Goal: Task Accomplishment & Management: Use online tool/utility

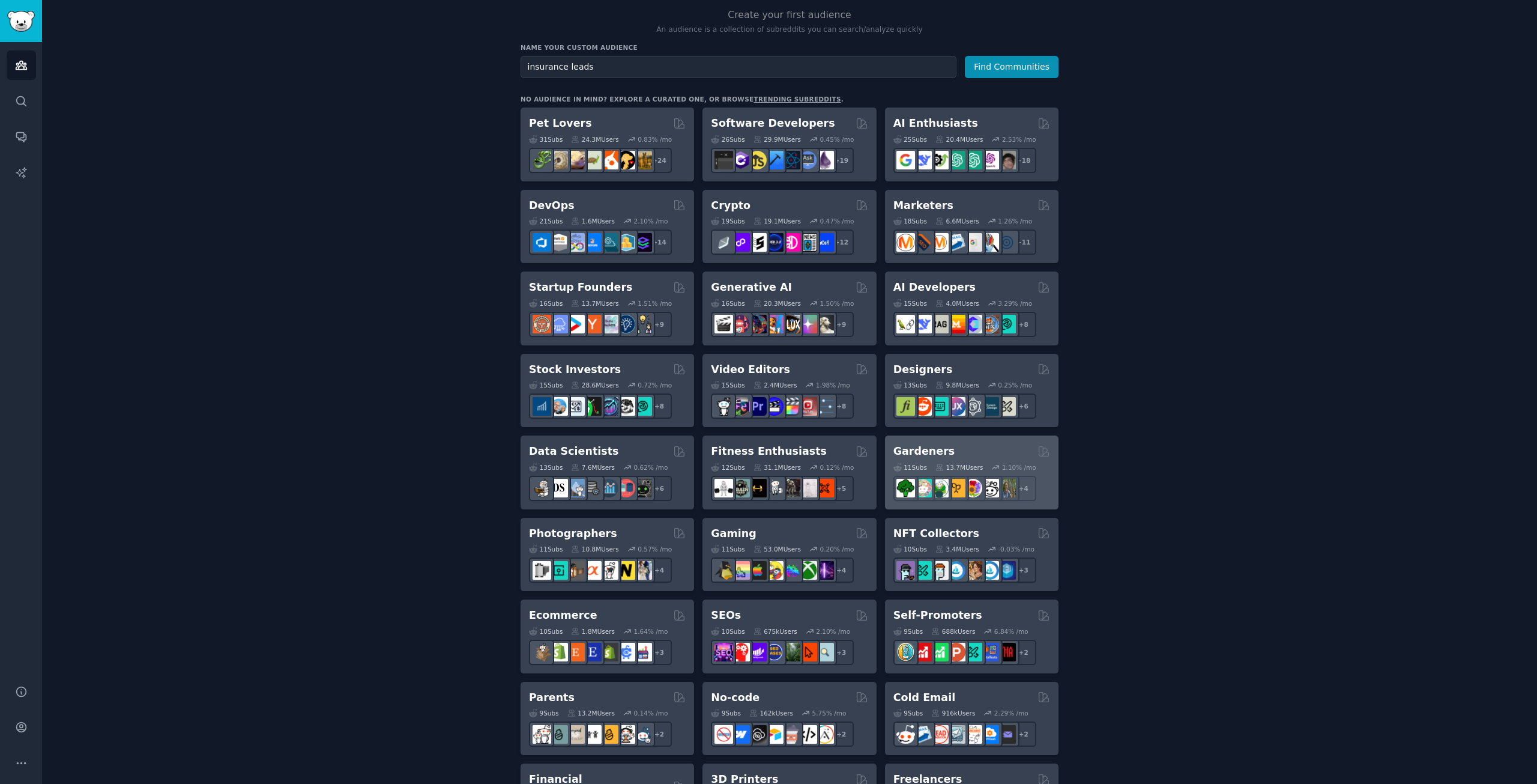
scroll to position [121, 0]
type input "i"
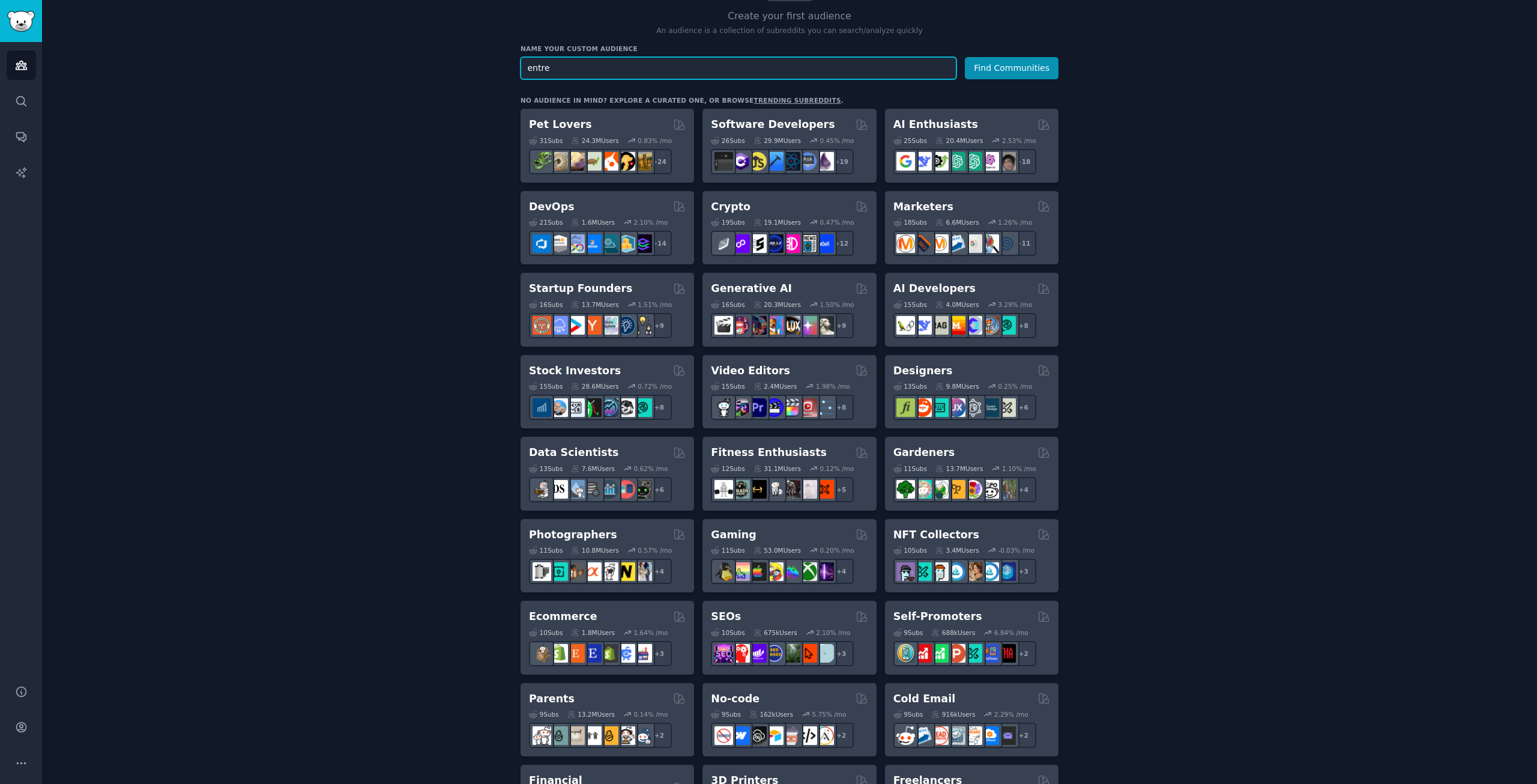
drag, startPoint x: 606, startPoint y: 70, endPoint x: 437, endPoint y: 69, distance: 169.0
click at [451, 69] on div "Create your first audience An audience is a collection of subreddits you can se…" at bounding box center [789, 609] width 1461 height 1308
paste input "insurance leads"
type input "insurance leads"
click at [988, 74] on button "Find Communities" at bounding box center [1011, 68] width 94 height 22
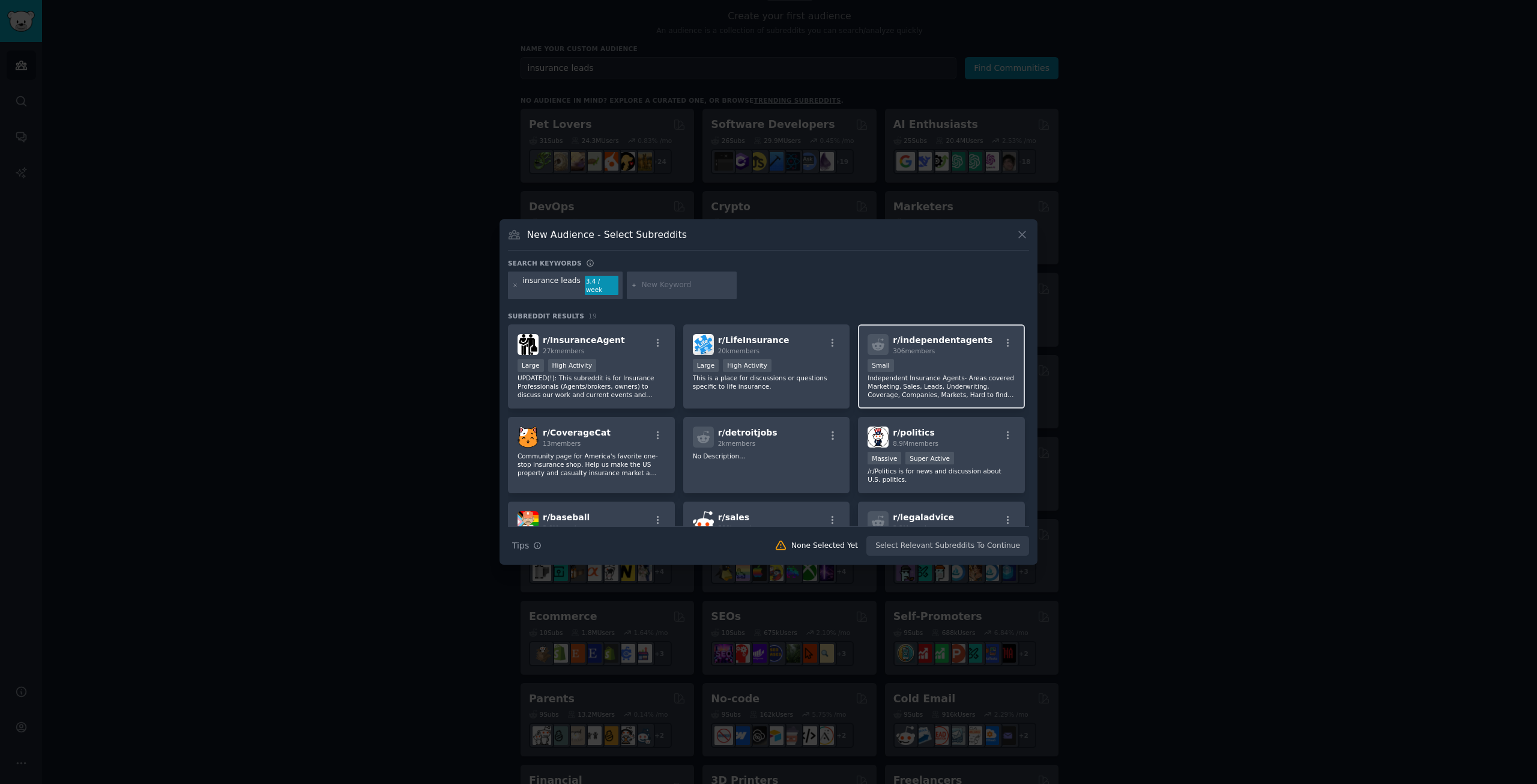
click at [914, 335] on span "r/ independentagents" at bounding box center [943, 339] width 100 height 9
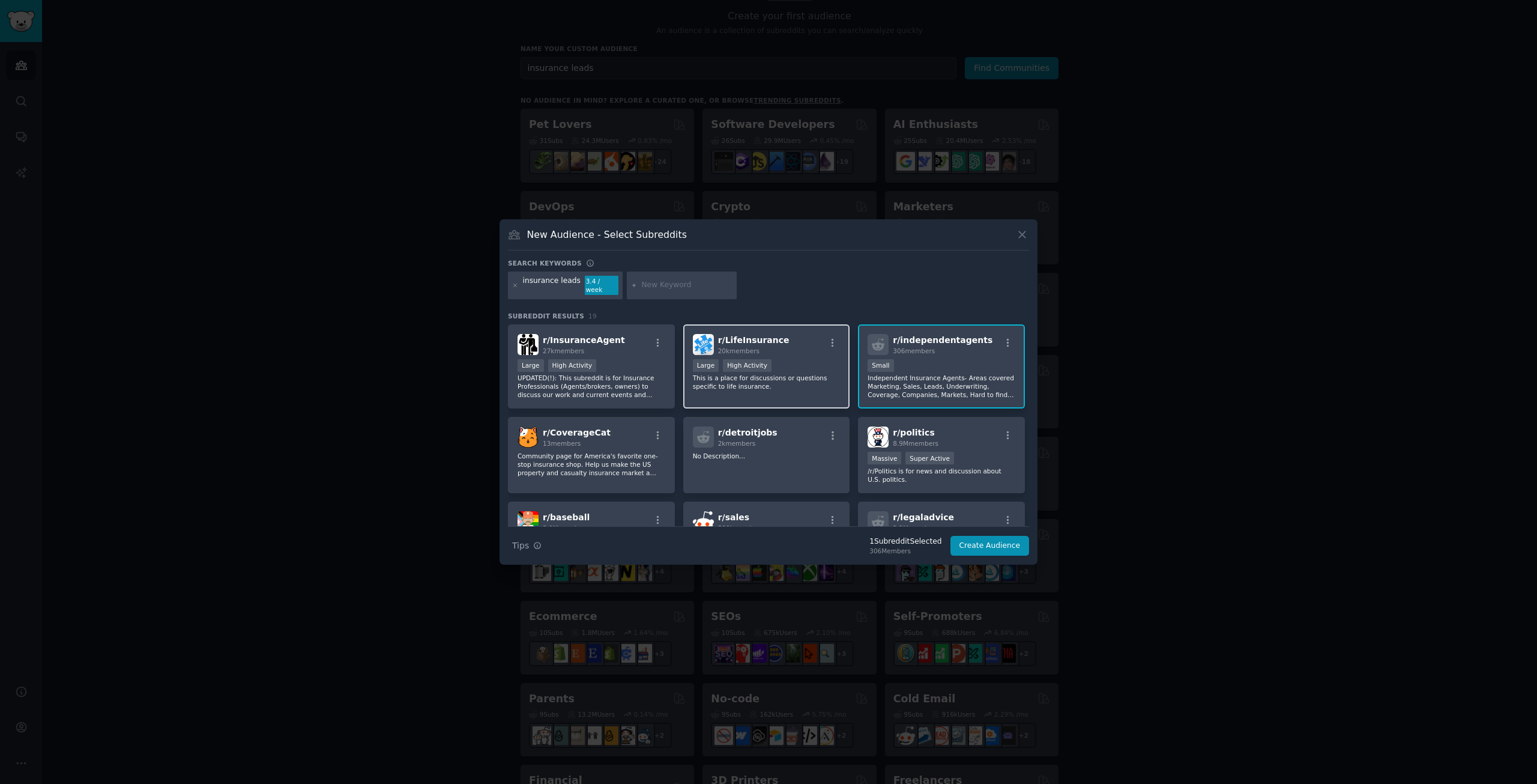
click at [798, 338] on div "r/ LifeInsurance 20k members" at bounding box center [766, 345] width 147 height 21
click at [619, 340] on div "r/ InsuranceAgent 27k members" at bounding box center [591, 345] width 147 height 21
click at [963, 341] on span "r/ independentagents" at bounding box center [943, 339] width 100 height 9
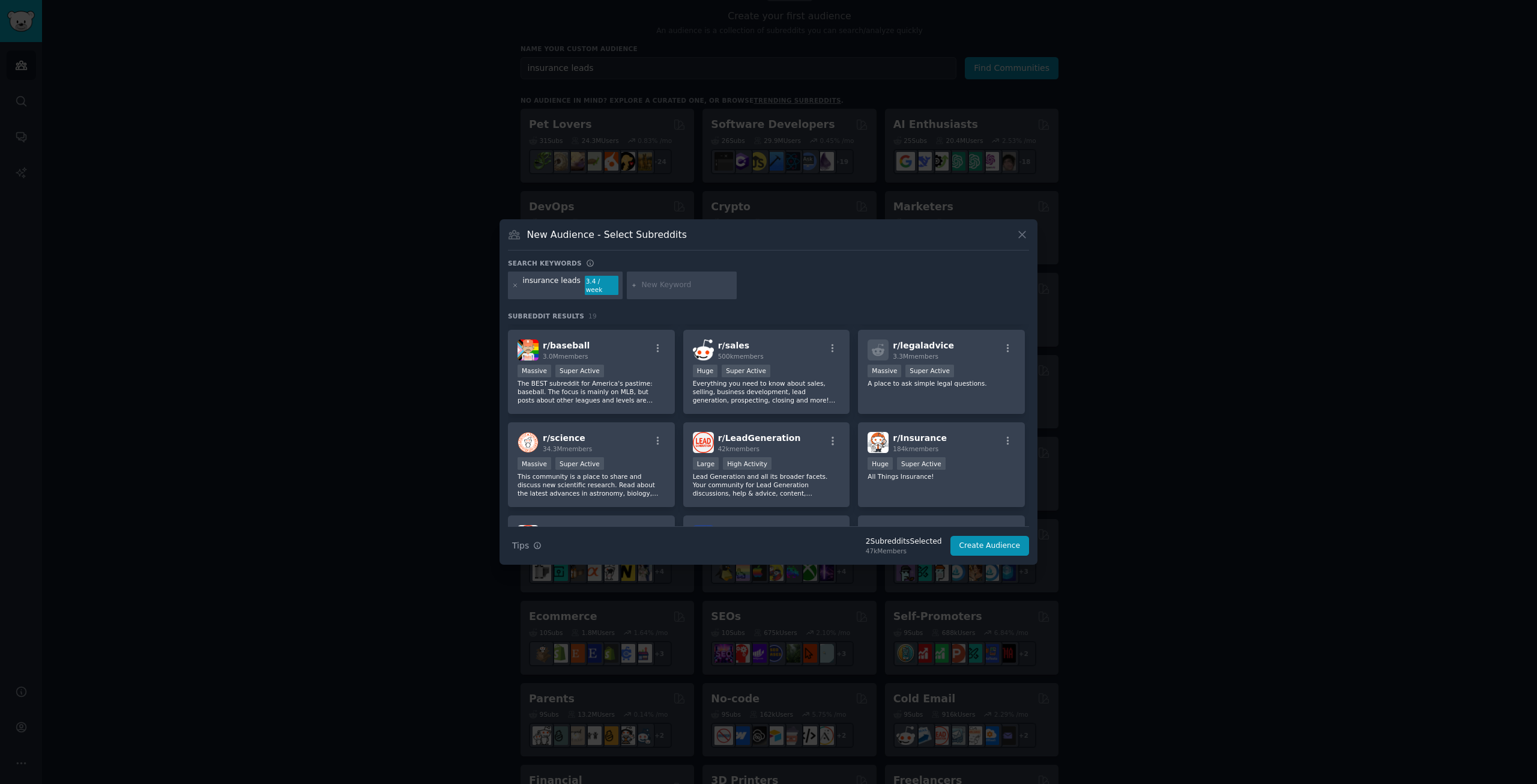
scroll to position [200, 0]
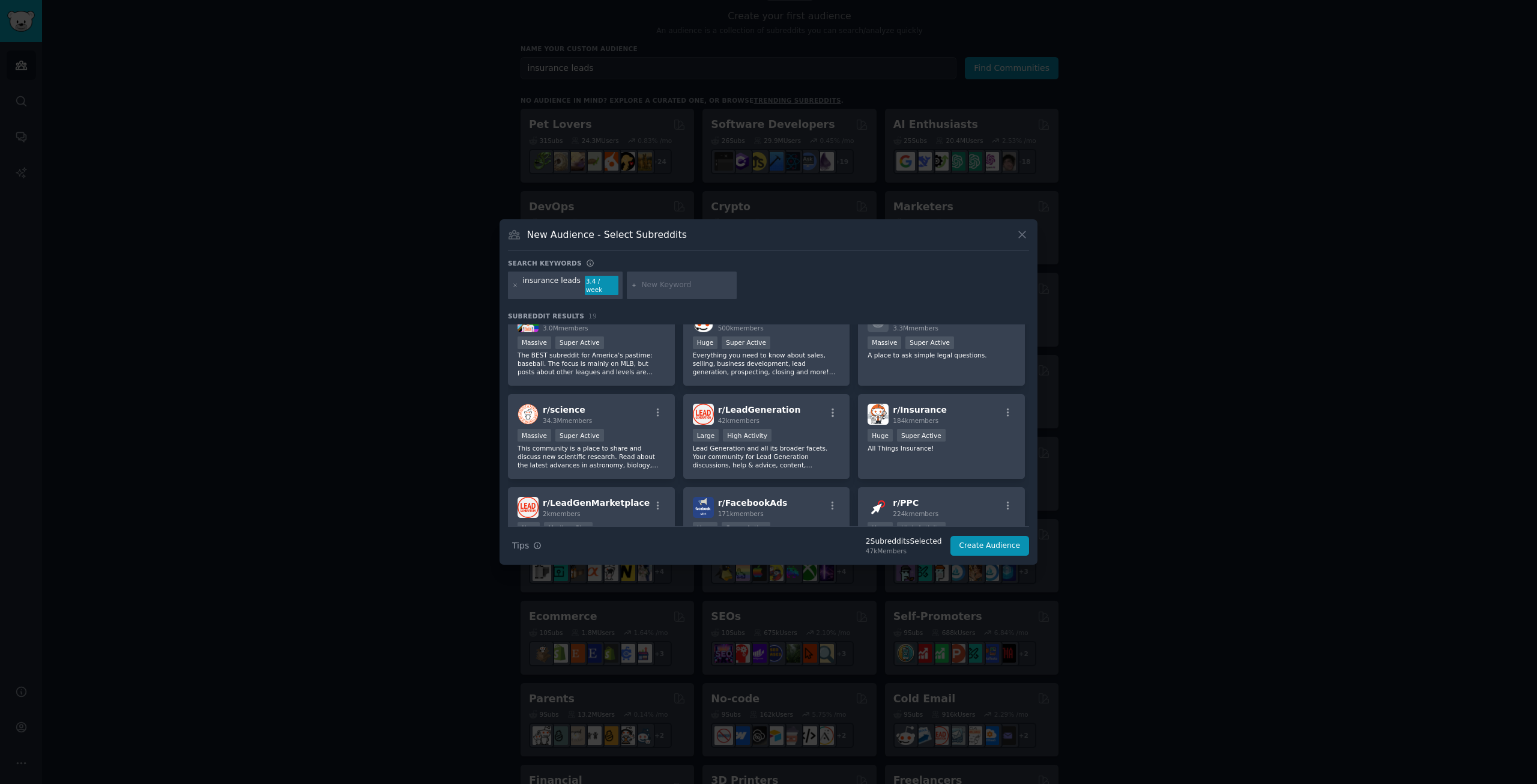
click at [804, 429] on div "Large High Activity" at bounding box center [766, 436] width 147 height 15
click at [978, 444] on p "All Things Insurance!" at bounding box center [941, 448] width 147 height 9
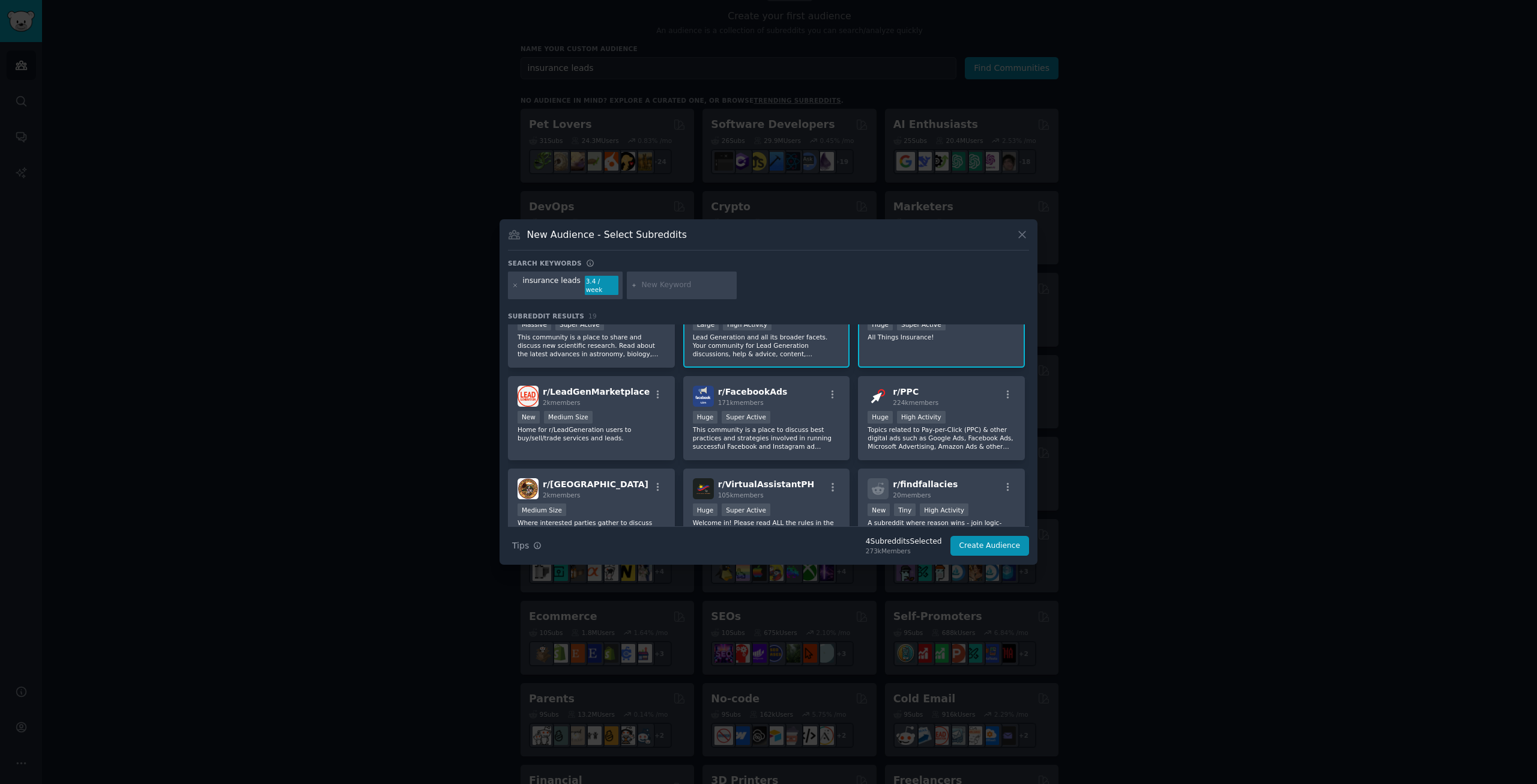
scroll to position [320, 0]
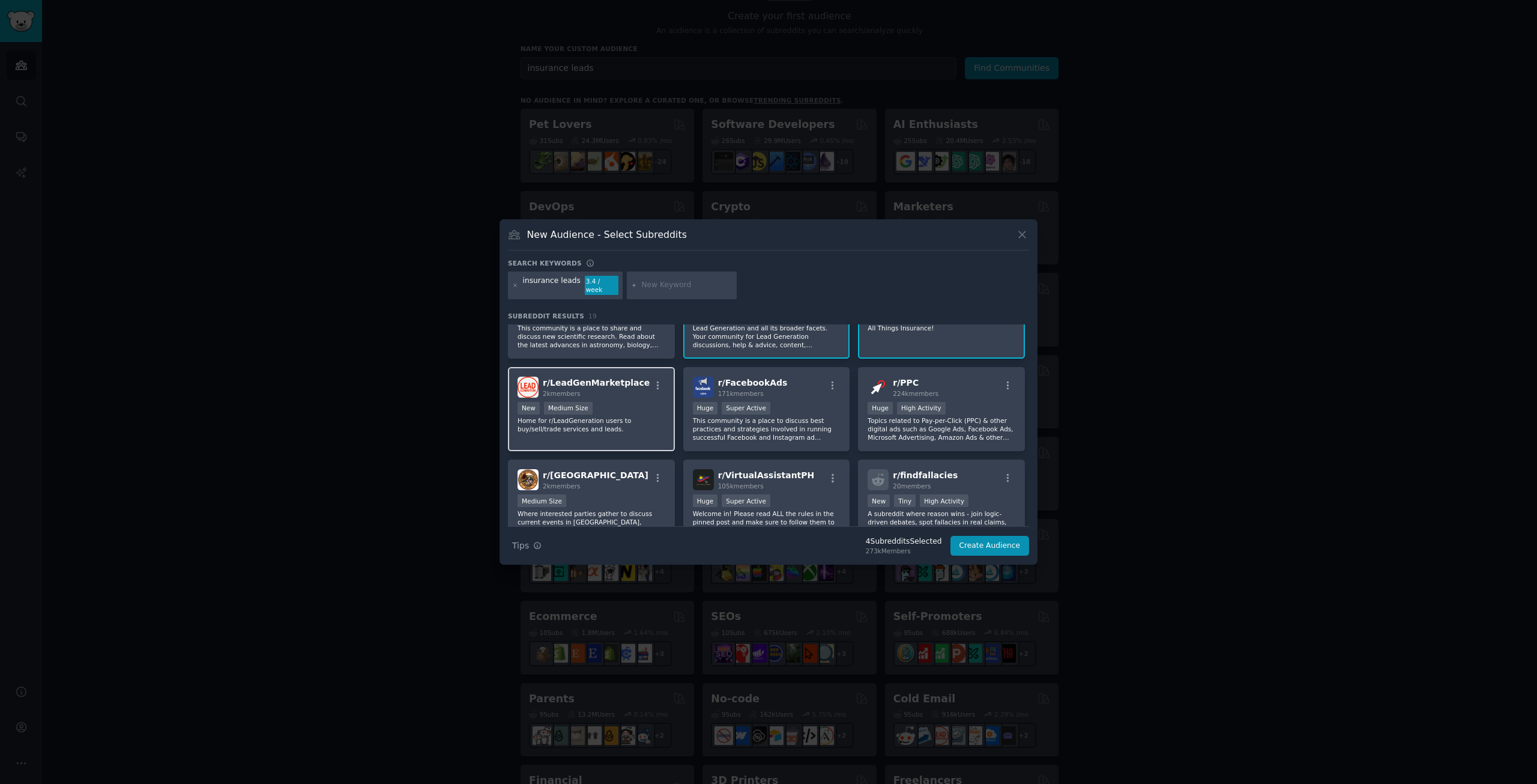
click at [640, 425] on p "Home for r/LeadGeneration users to buy/sell/trade services and leads." at bounding box center [591, 425] width 147 height 17
click at [915, 435] on p "Topics related to Pay-per-Click (PPC) & other digital ads such as Google Ads, F…" at bounding box center [941, 428] width 147 height 25
click at [790, 429] on p "This community is a place to discuss best practices and strategies involved in …" at bounding box center [766, 428] width 147 height 25
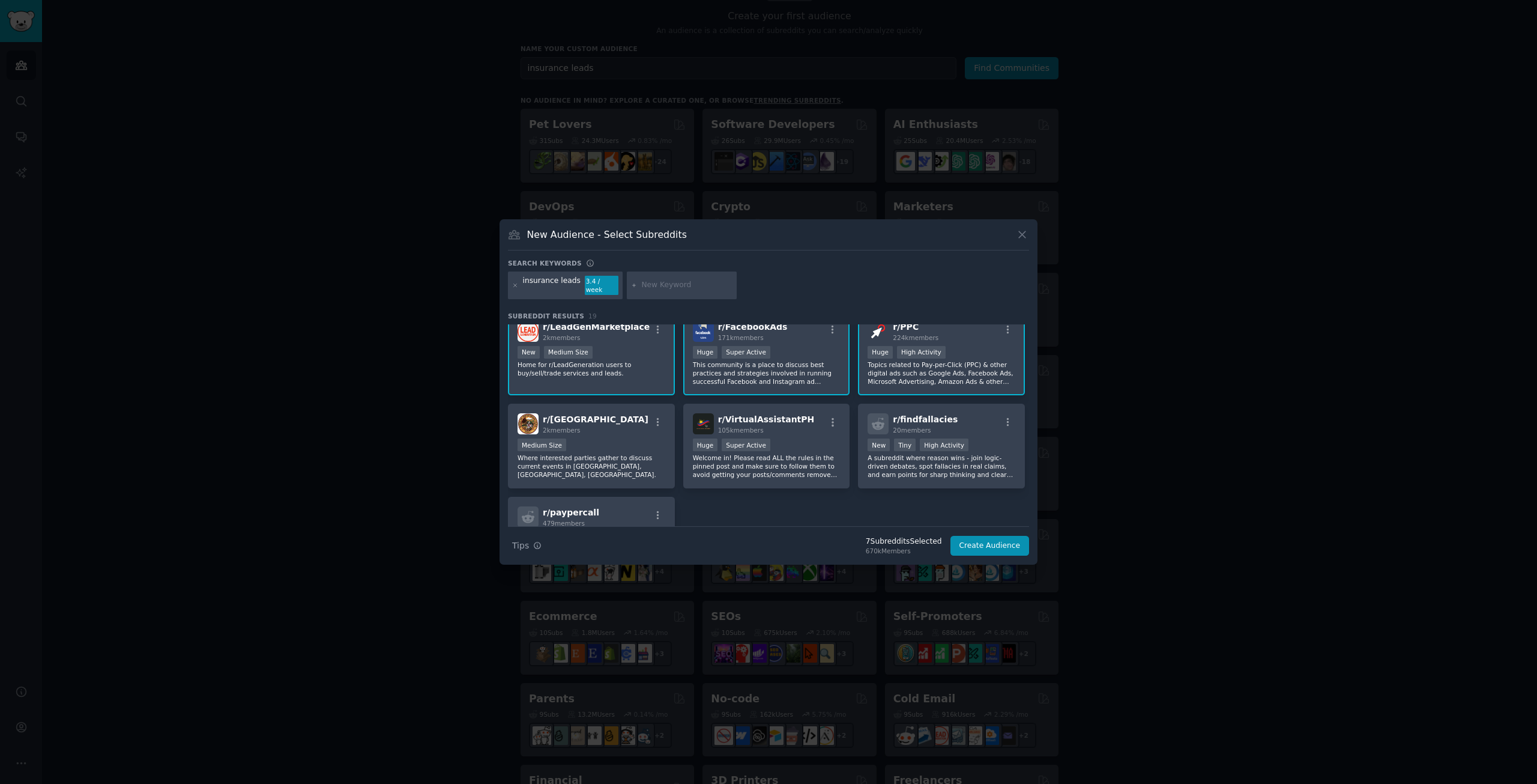
scroll to position [458, 0]
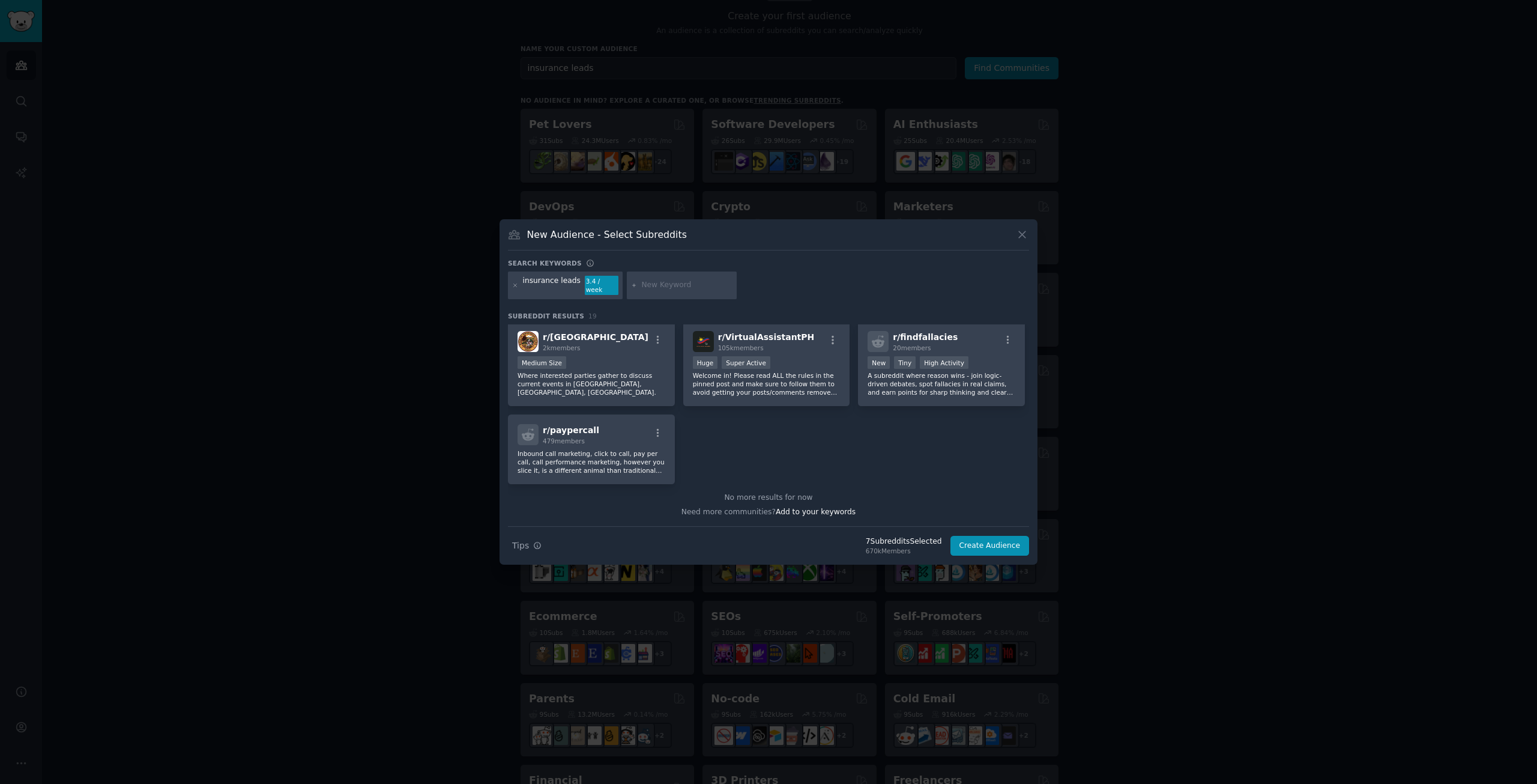
drag, startPoint x: 816, startPoint y: 391, endPoint x: 817, endPoint y: 401, distance: 10.0
click at [817, 401] on div "r/ InsuranceAgent 27k members Large High Activity UPDATED(!): This subreddit is…" at bounding box center [768, 175] width 521 height 618
click at [803, 392] on div "r/ VirtualAssistantPH 105k members Huge Super Active Welcome in! Please read AL…" at bounding box center [767, 364] width 167 height 84
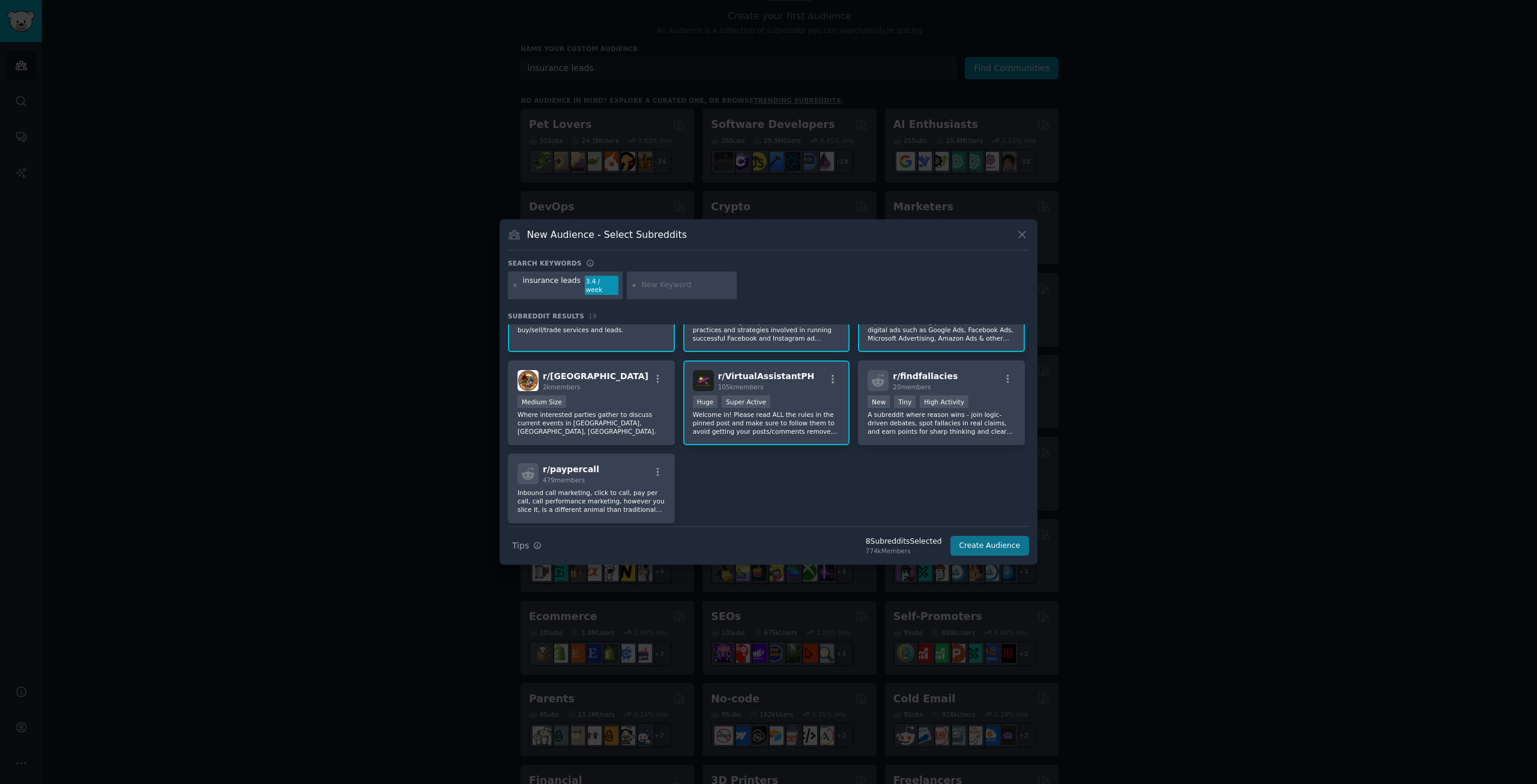
scroll to position [418, 0]
click at [993, 540] on button "Create Audience" at bounding box center [990, 546] width 79 height 21
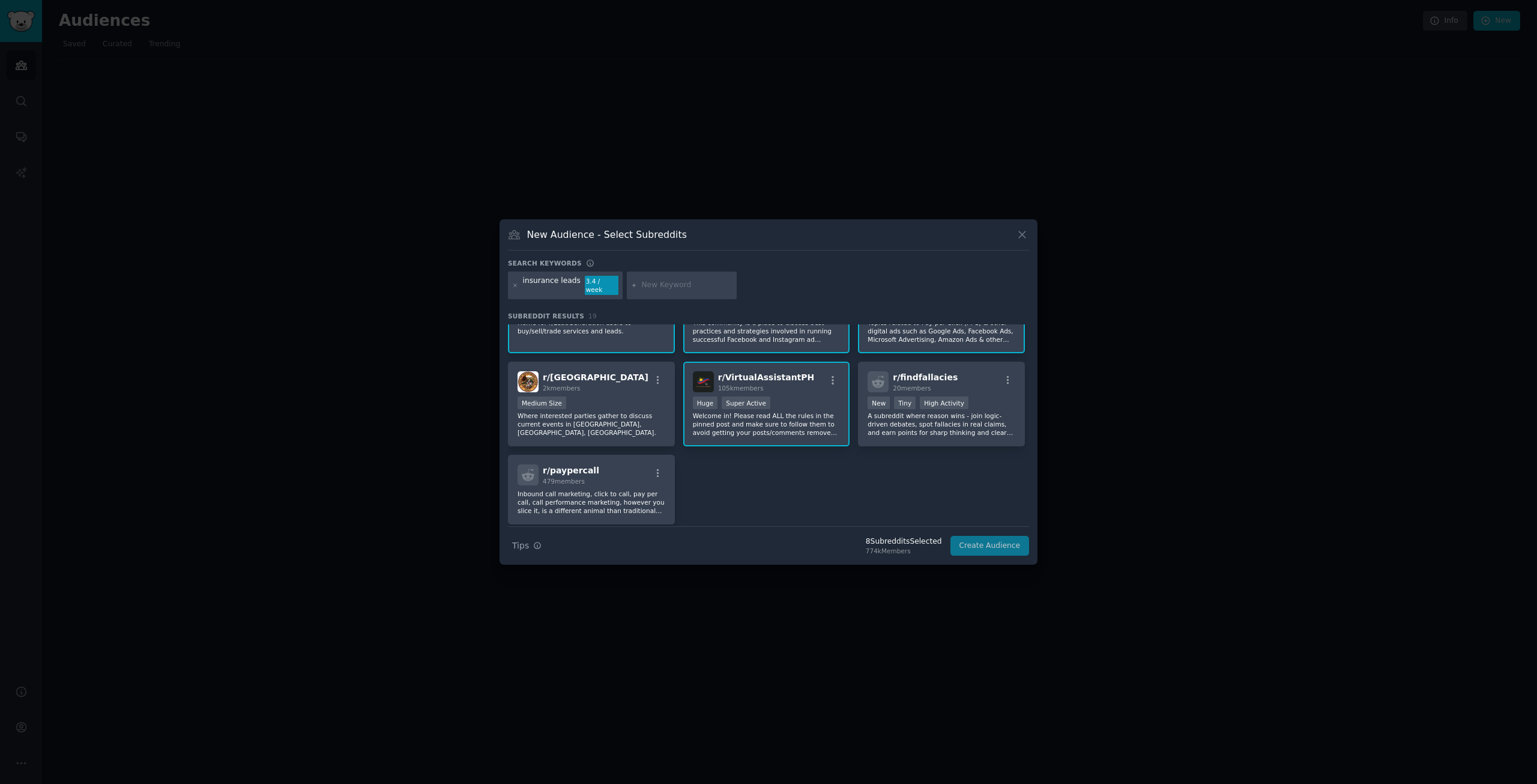
scroll to position [0, 0]
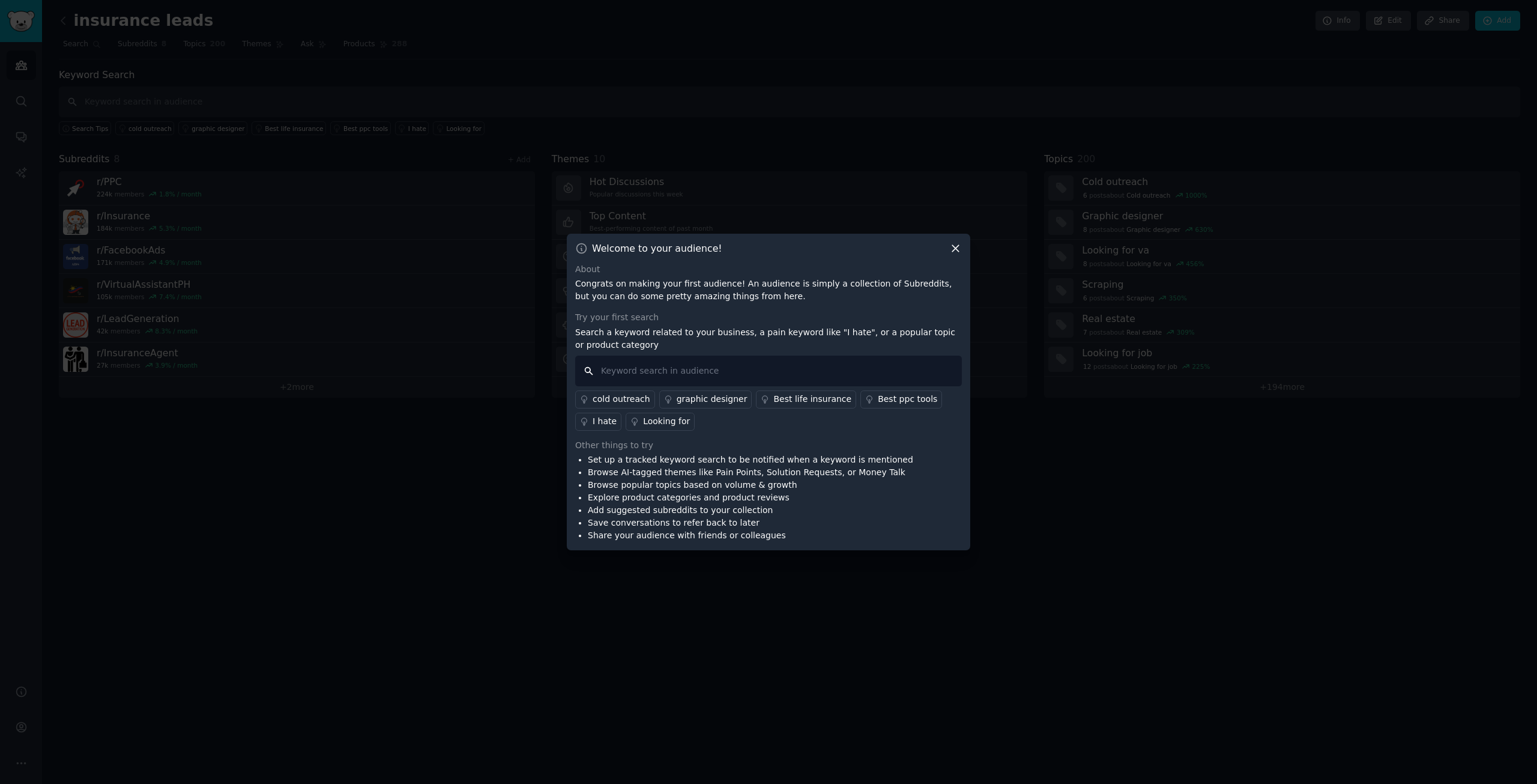
click at [635, 372] on input "text" at bounding box center [768, 371] width 387 height 31
paste input "speed to lead"
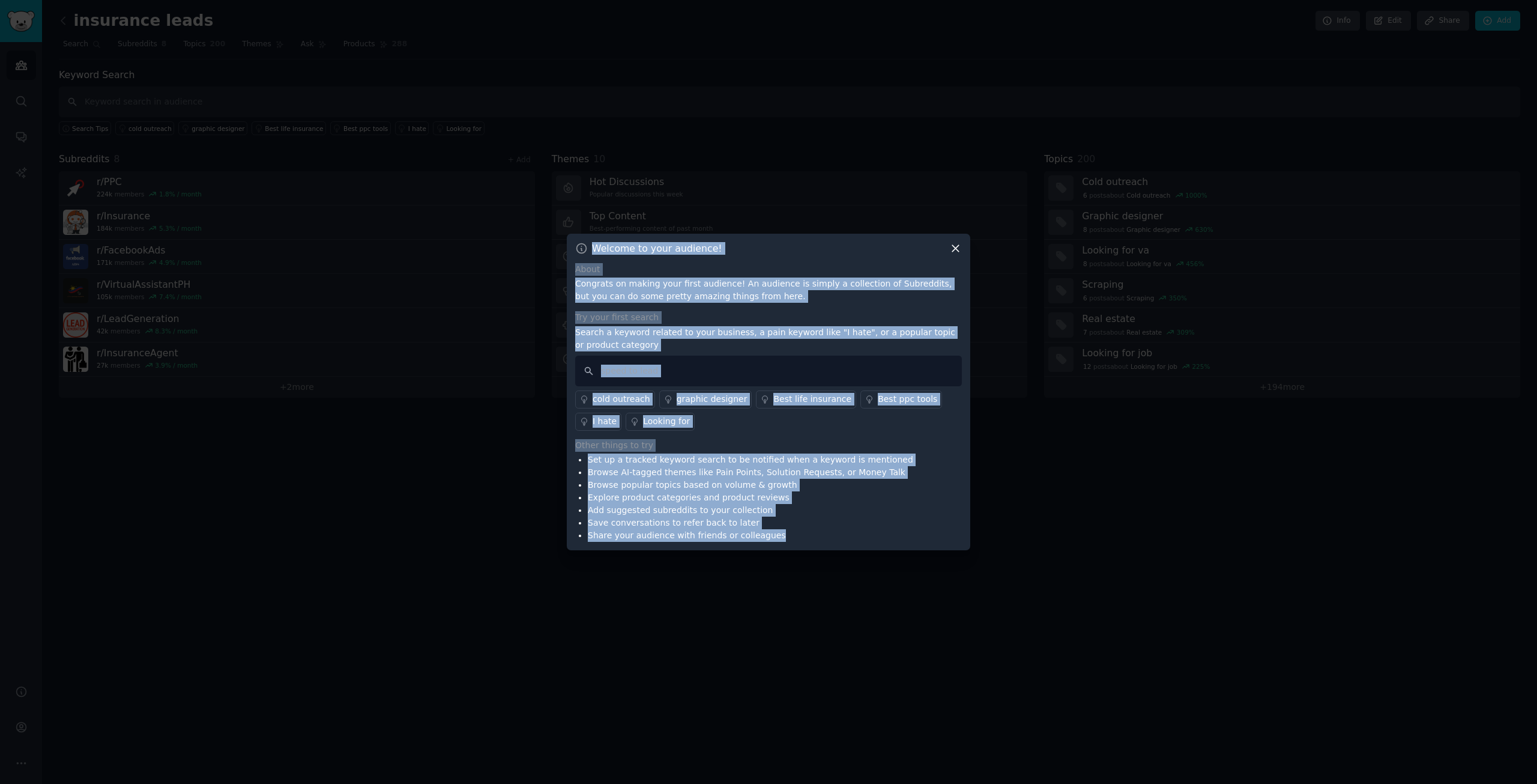
drag, startPoint x: 594, startPoint y: 243, endPoint x: 818, endPoint y: 548, distance: 378.4
click at [818, 548] on div "Welcome to your audience! About Congrats on making your first audience! An audi…" at bounding box center [768, 392] width 403 height 317
copy div "Welcome to your audience! About Congrats on making your first audience! An audi…"
click at [708, 371] on input "speed to lead" at bounding box center [768, 371] width 387 height 31
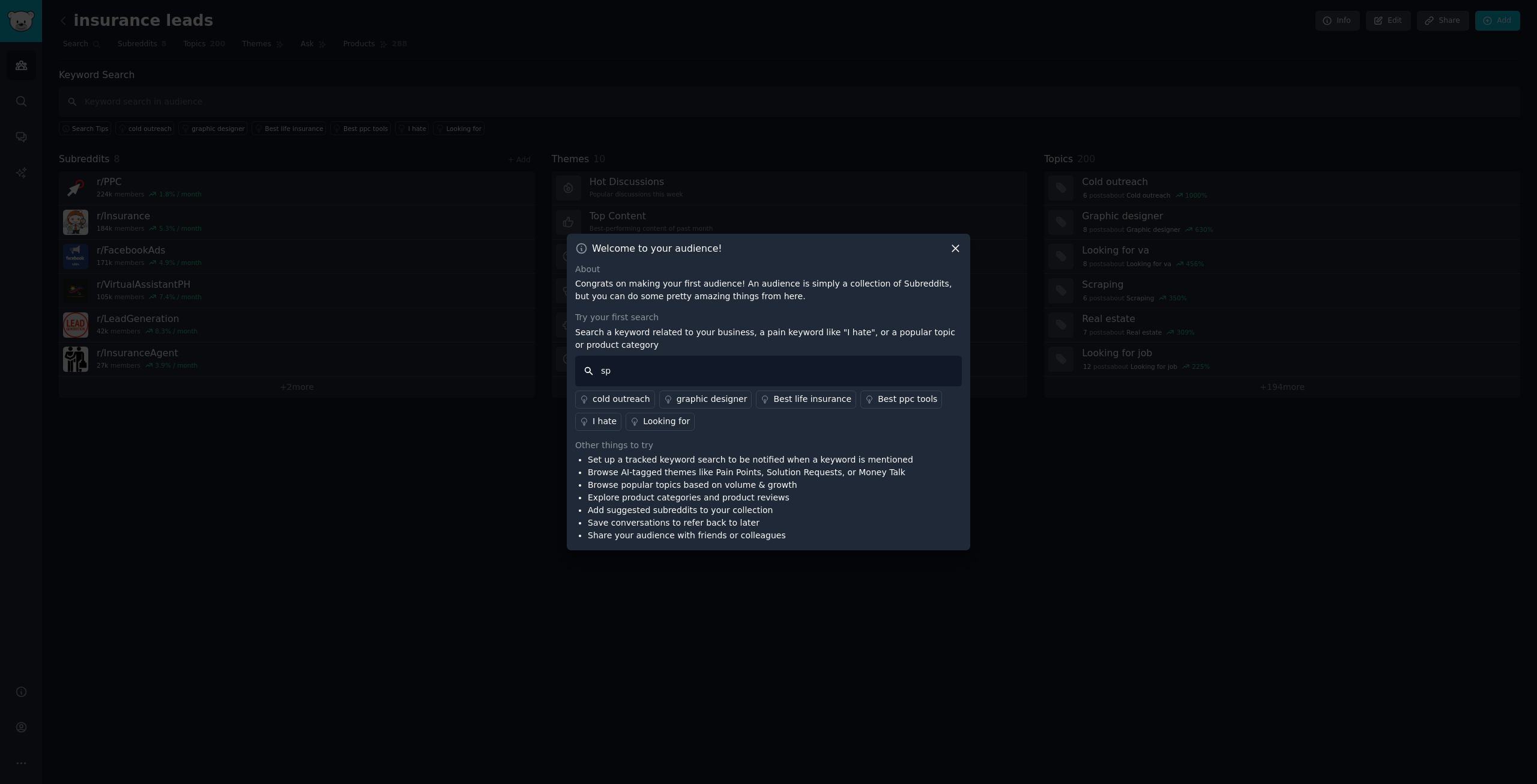
type input "s"
type input "AI"
click at [705, 459] on li "Set up a tracked keyword search to be notified when a keyword is mentioned" at bounding box center [750, 459] width 326 height 13
click at [750, 493] on li "Explore product categories and product reviews" at bounding box center [750, 497] width 326 height 13
click at [656, 376] on input "AI" at bounding box center [768, 371] width 387 height 31
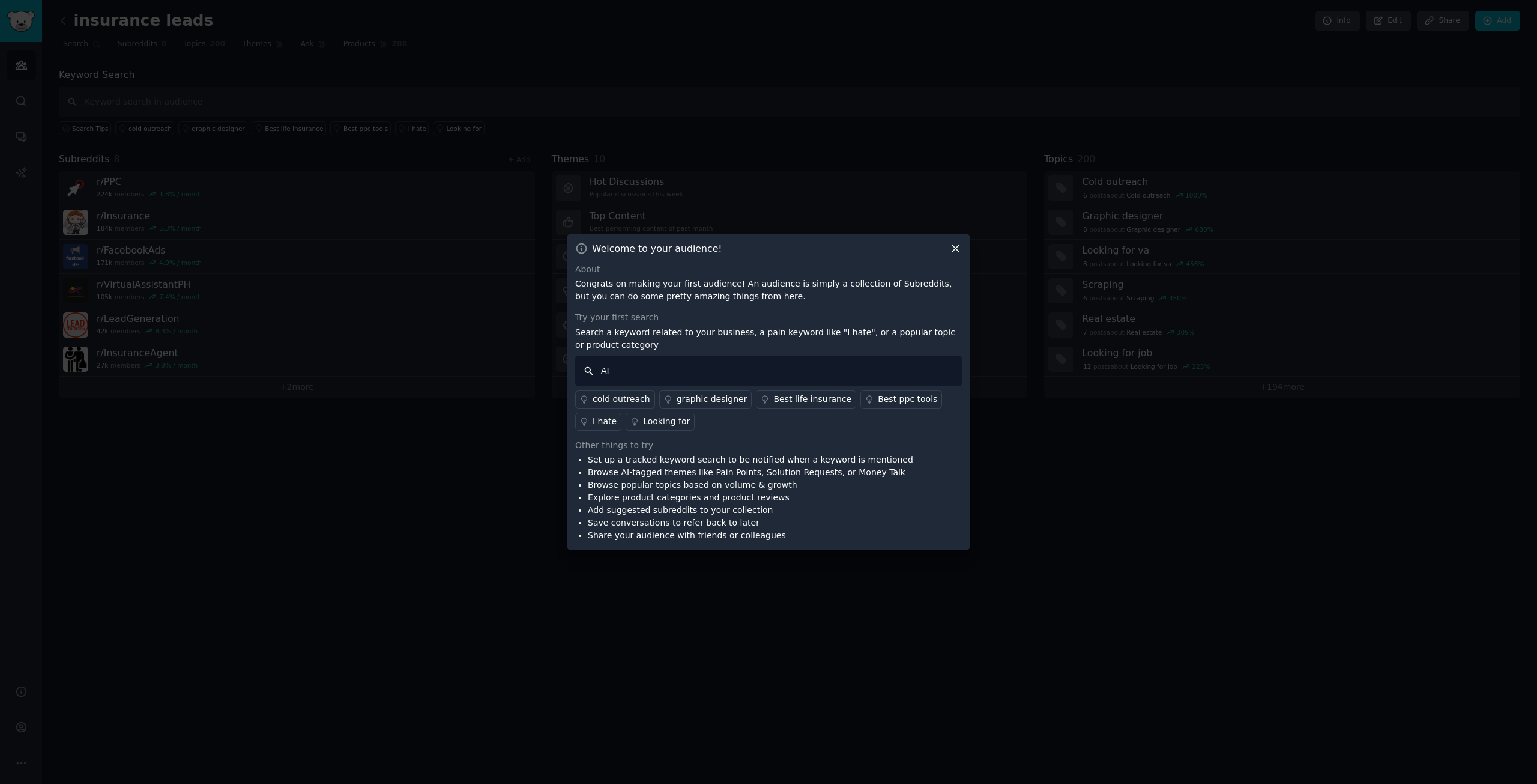
click at [656, 376] on input "AI" at bounding box center [768, 371] width 387 height 31
click at [587, 368] on input "AI" at bounding box center [768, 371] width 387 height 31
click at [626, 375] on input "AI" at bounding box center [768, 371] width 387 height 31
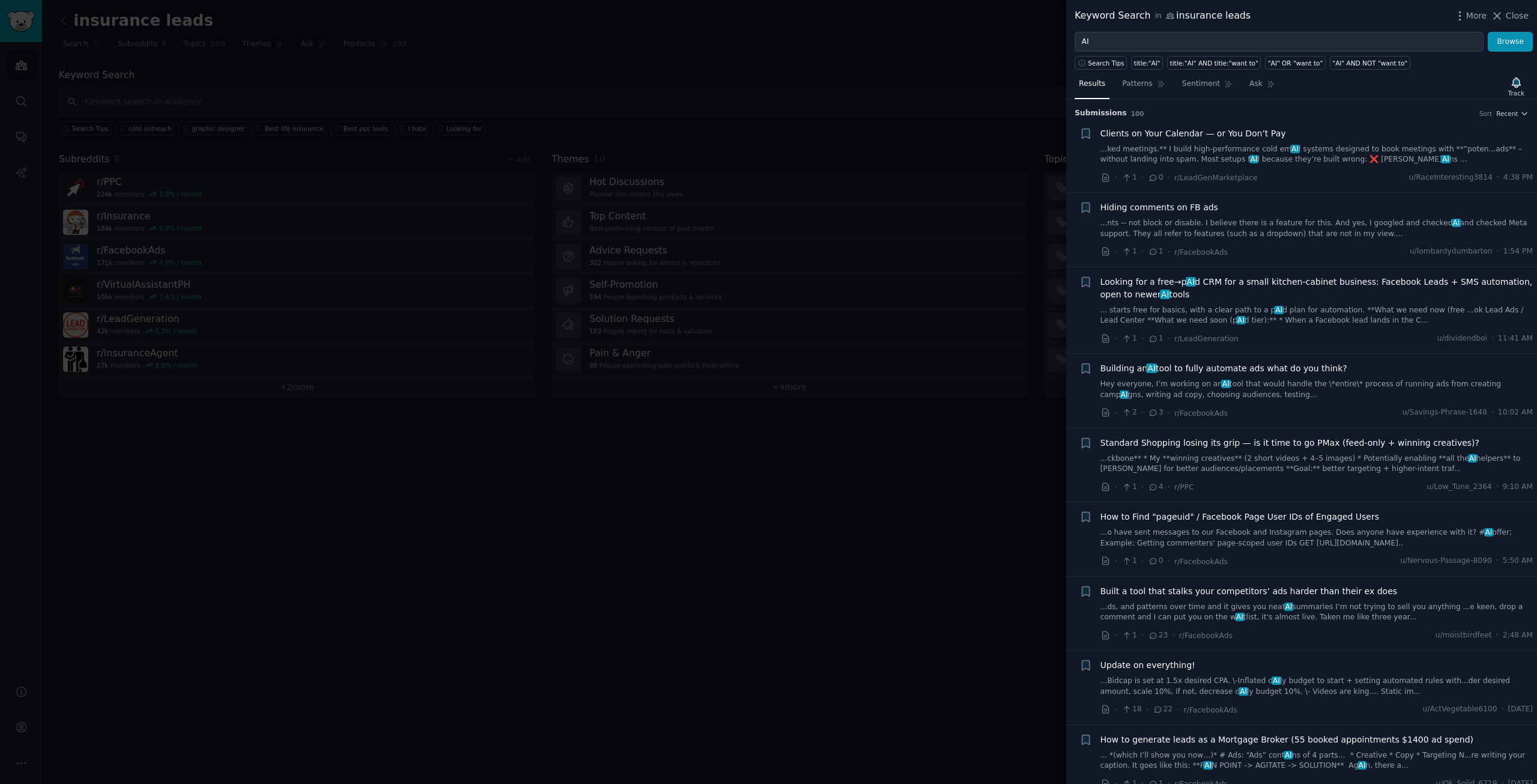
click at [1176, 136] on span "Clients on Your Calendar — or You Don’t Pay" at bounding box center [1193, 134] width 185 height 13
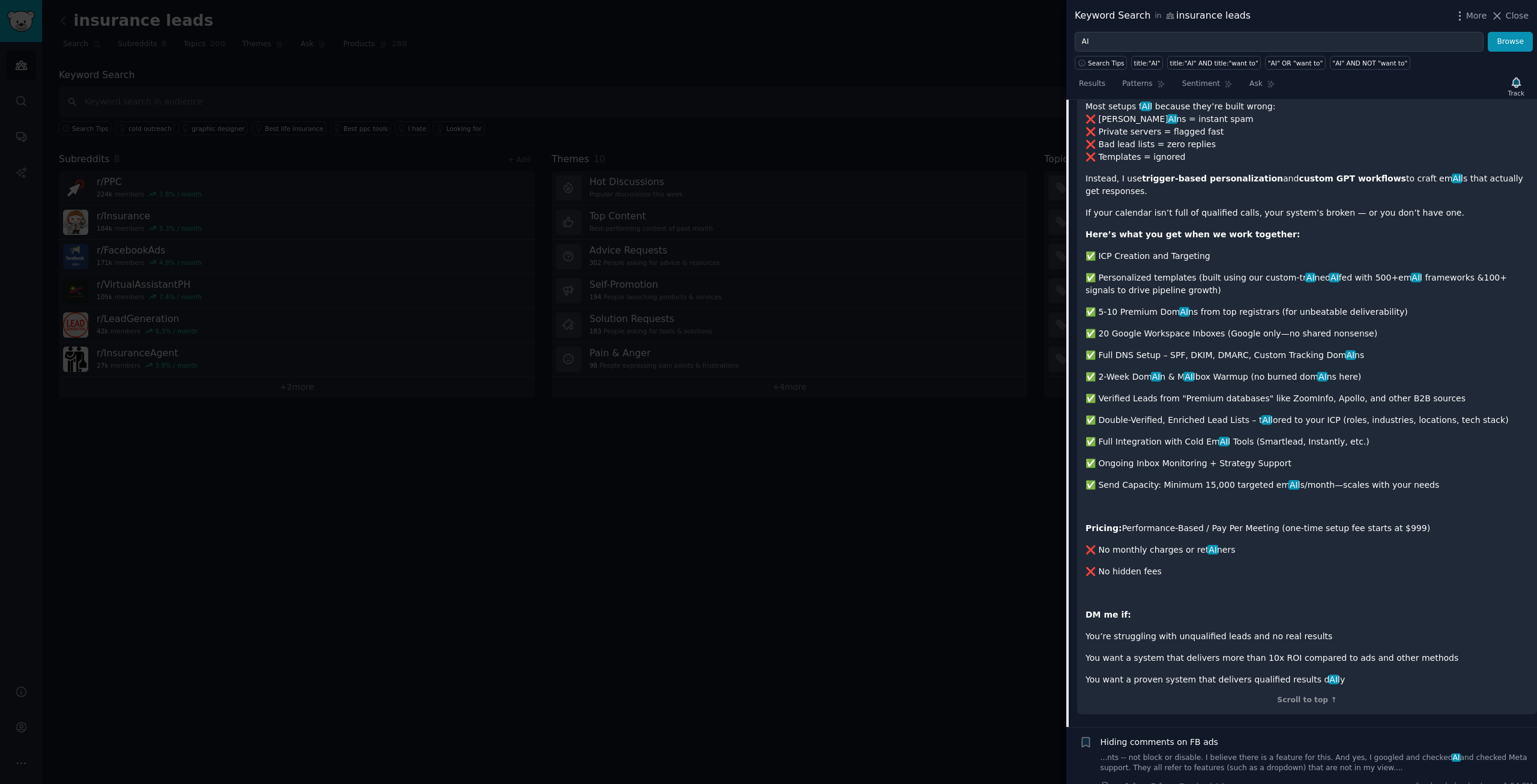
scroll to position [240, 0]
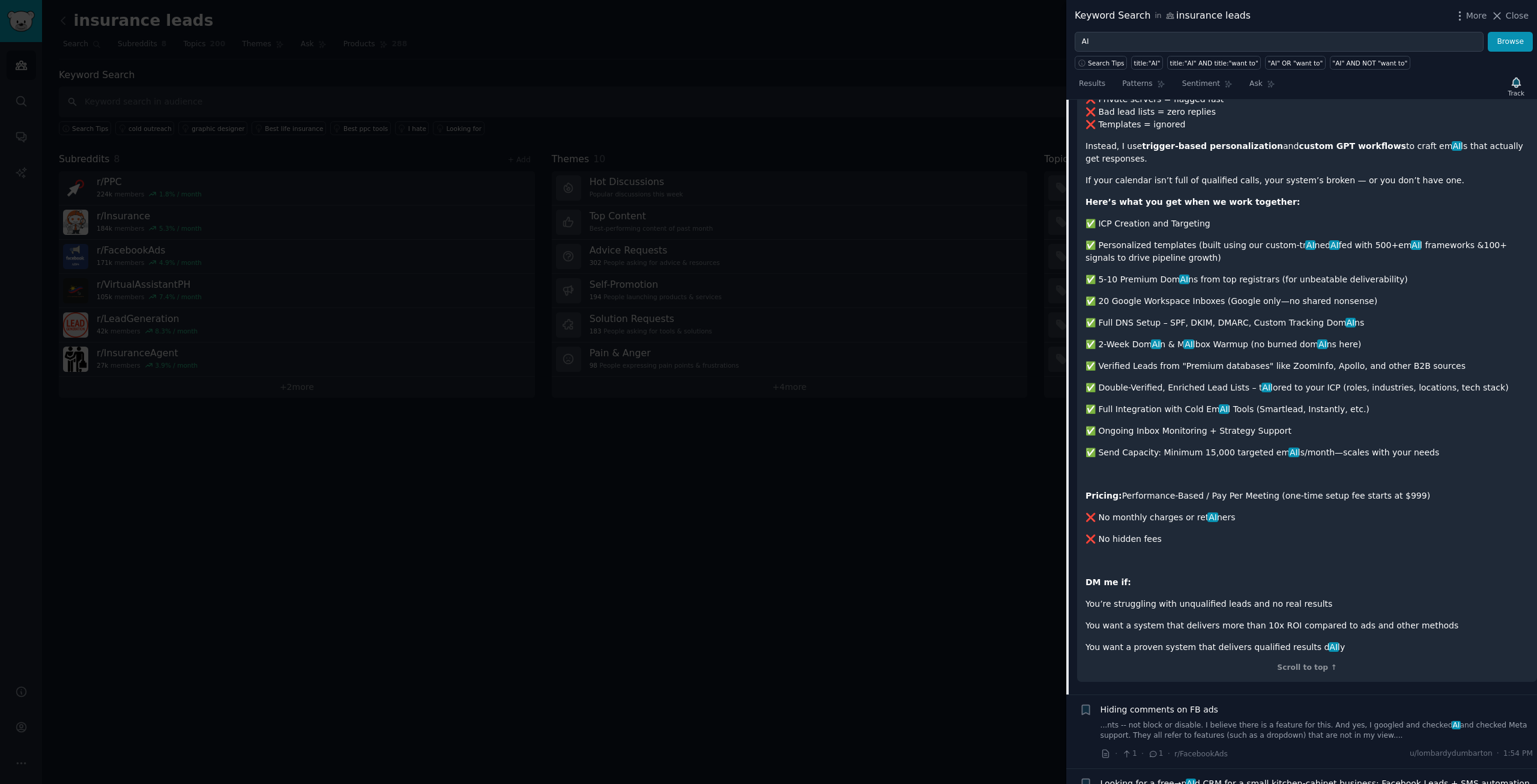
click at [1368, 644] on div "You cover setup — we cover monthly. Pay only for booked meetings. I build high-…" at bounding box center [1307, 342] width 460 height 678
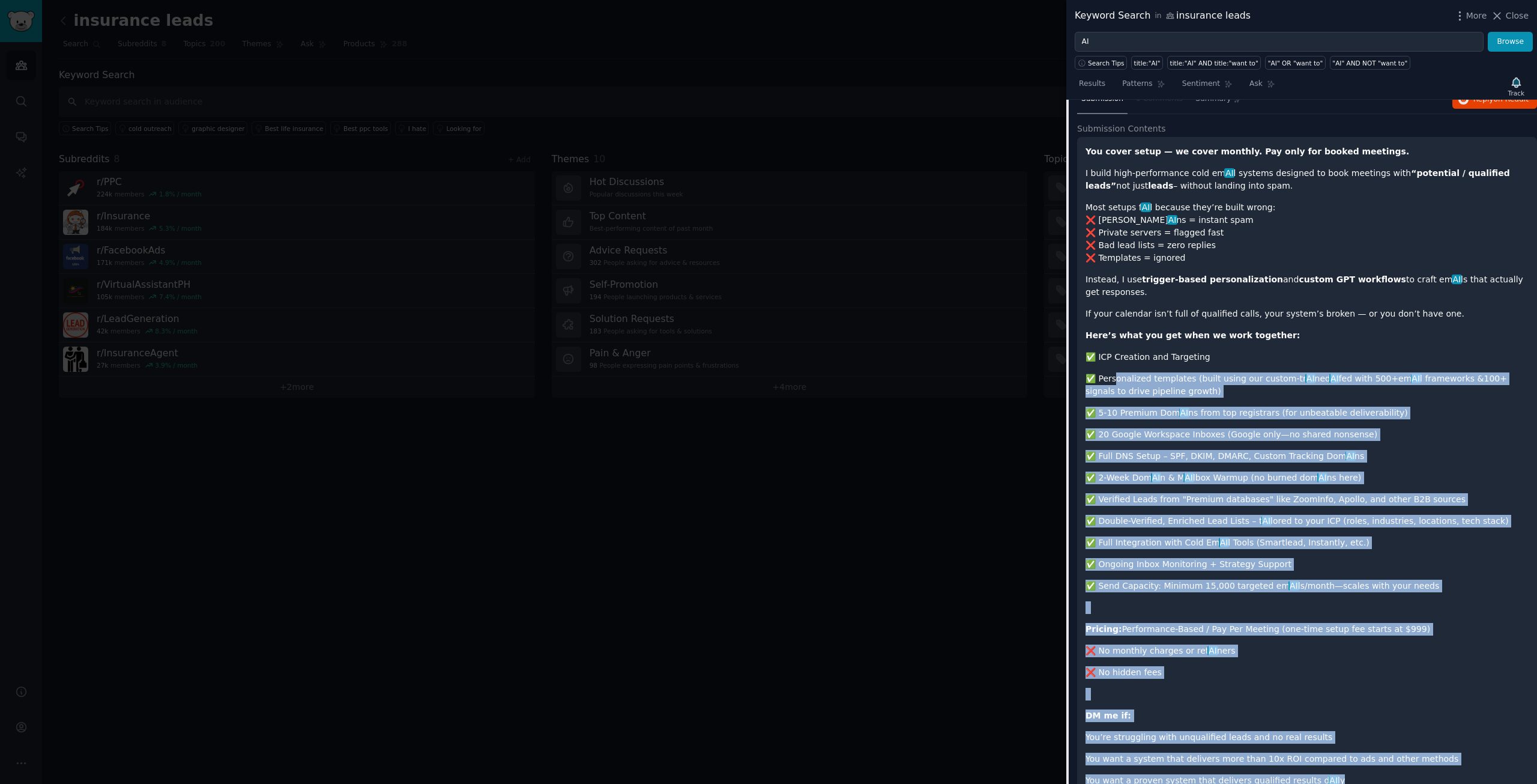
scroll to position [40, 0]
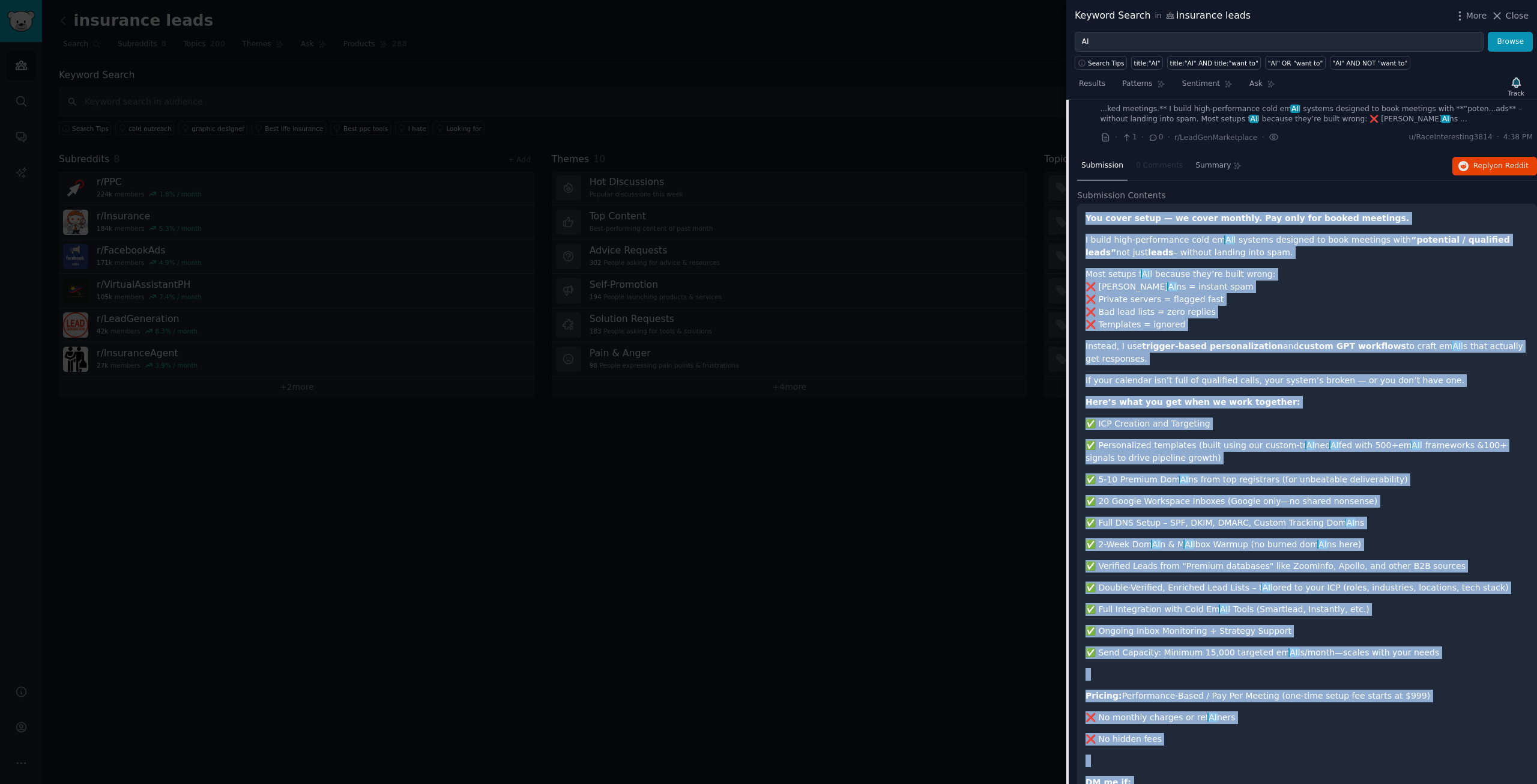
drag, startPoint x: 1335, startPoint y: 630, endPoint x: 1084, endPoint y: 215, distance: 485.0
click at [1084, 215] on div "You cover setup — we cover monthly. Pay only for booked meetings. I build high-…" at bounding box center [1307, 542] width 460 height 678
copy div "Lor ipsum dolor — si ametc adipisc. Eli sedd eiu tempor incididu. U labor etdo-…"
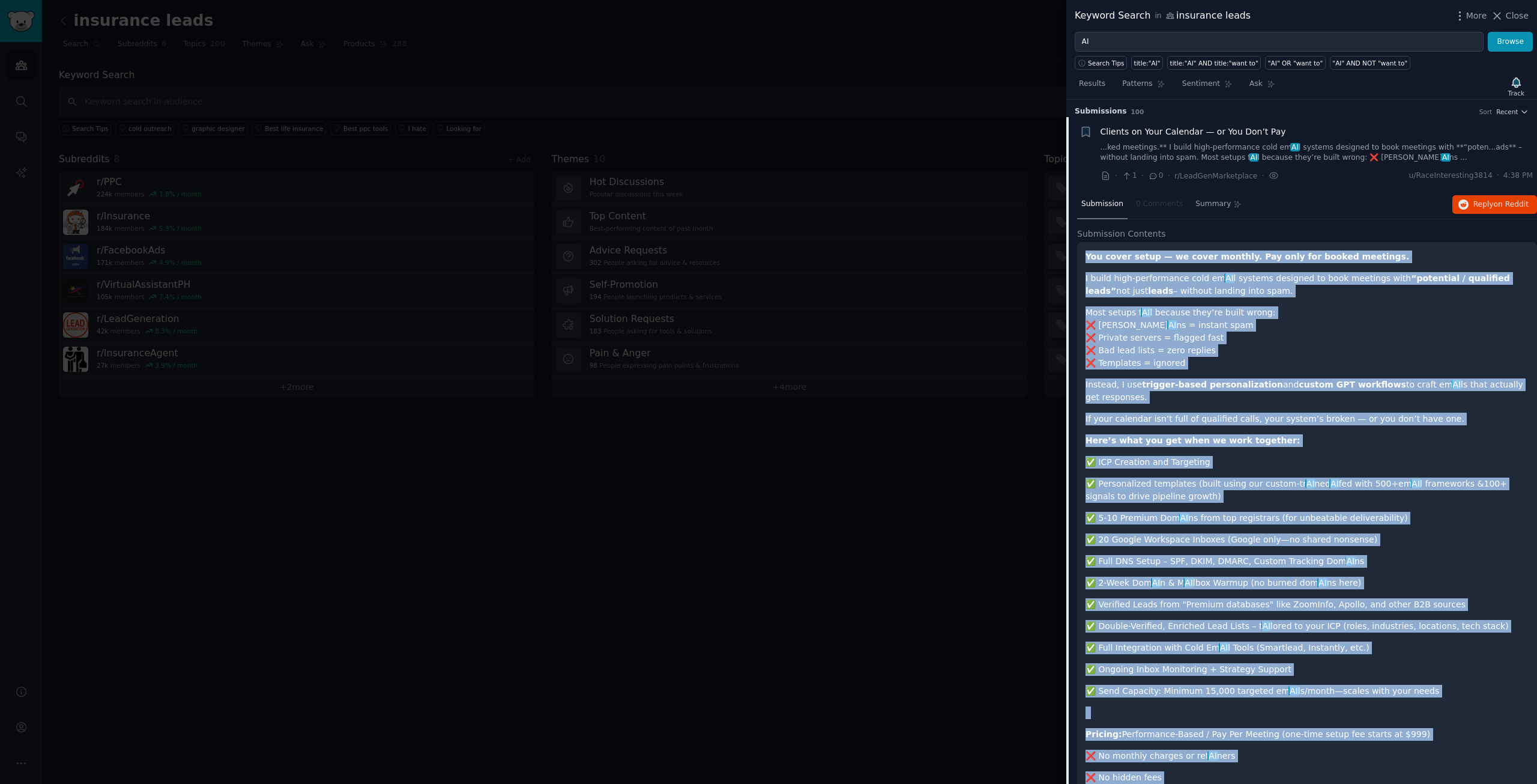
scroll to position [0, 0]
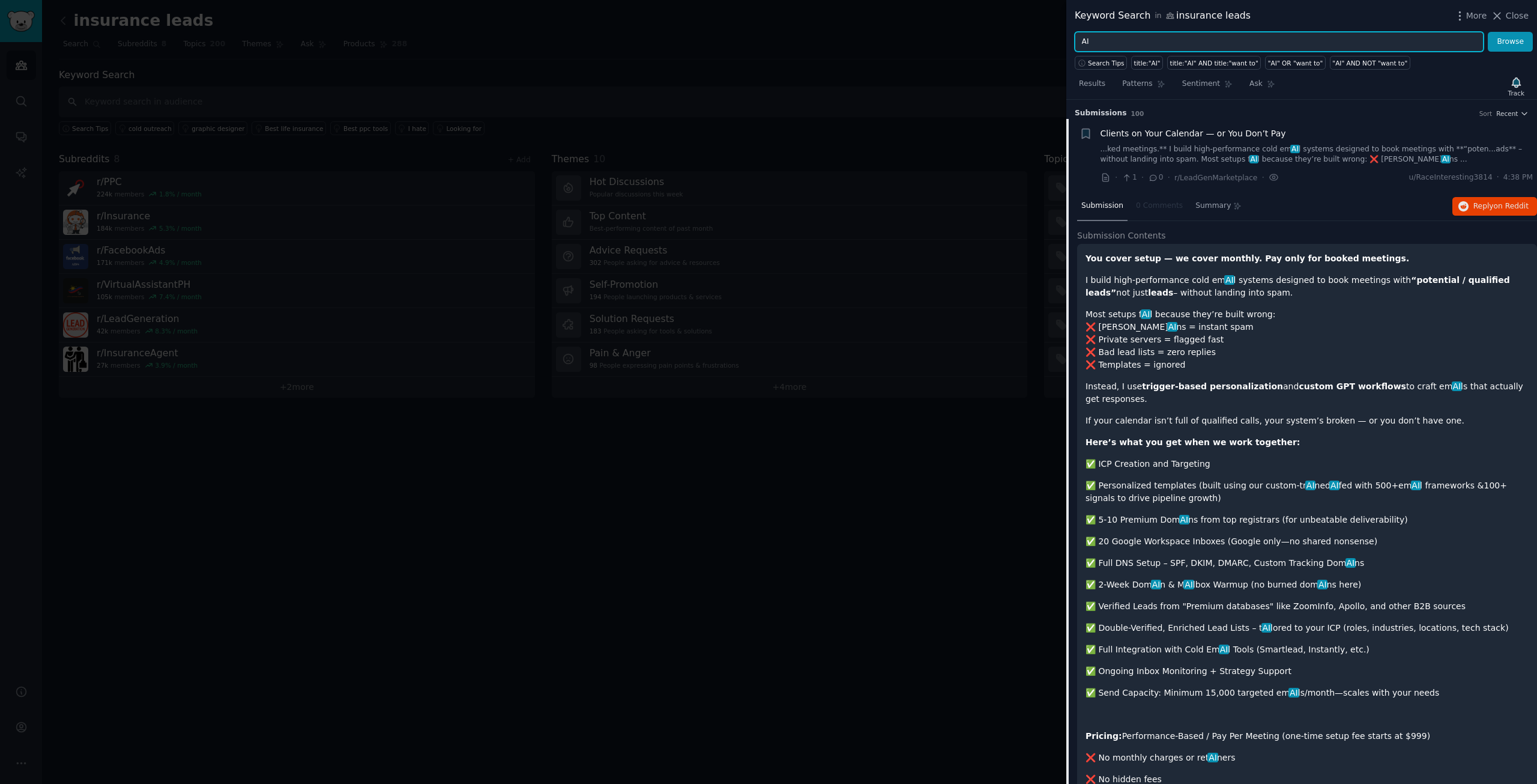
click at [1111, 46] on input "AI" at bounding box center [1279, 42] width 409 height 21
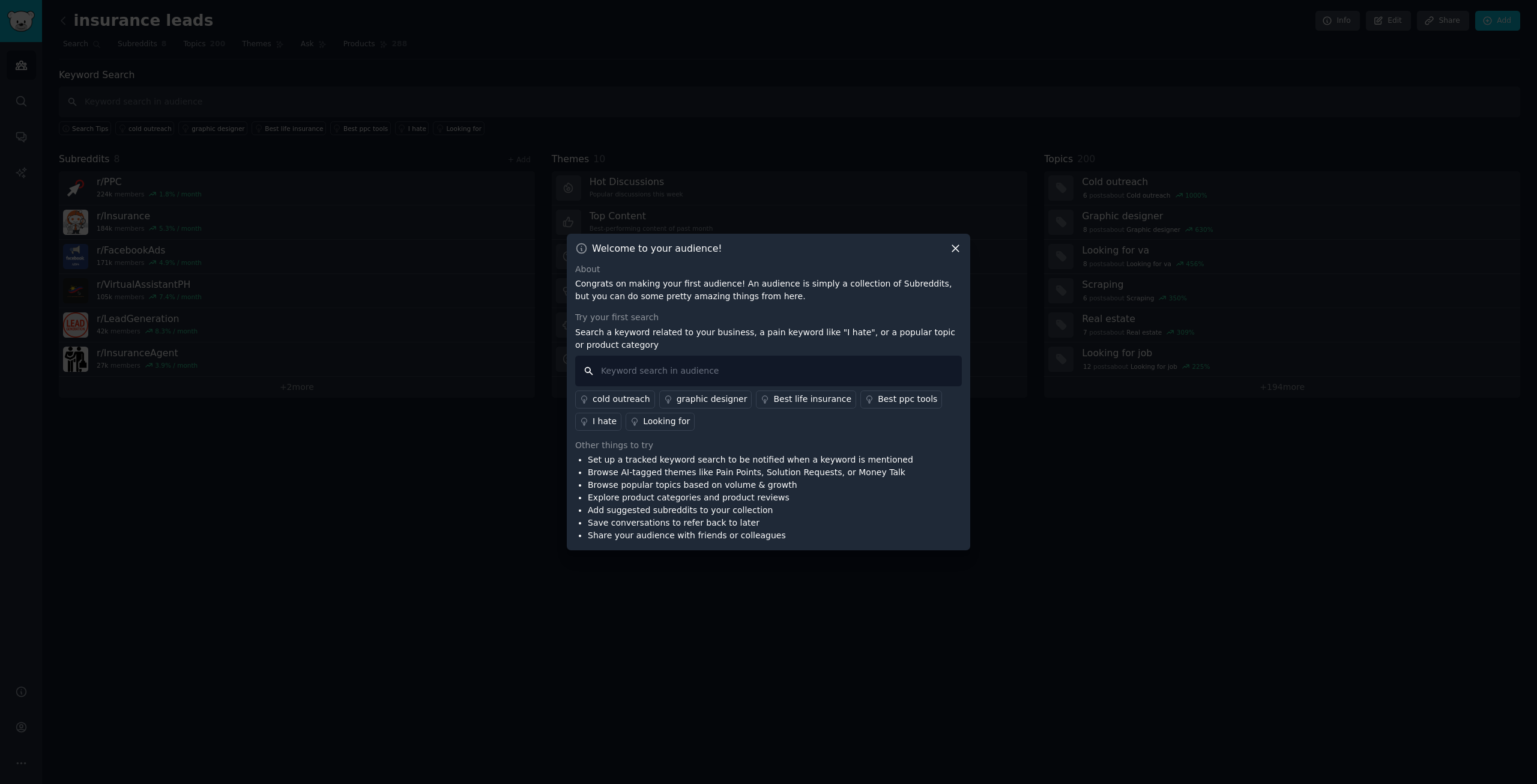
click at [610, 364] on input "text" at bounding box center [768, 371] width 387 height 31
type input "Speed to lead"
